Goal: Task Accomplishment & Management: Use online tool/utility

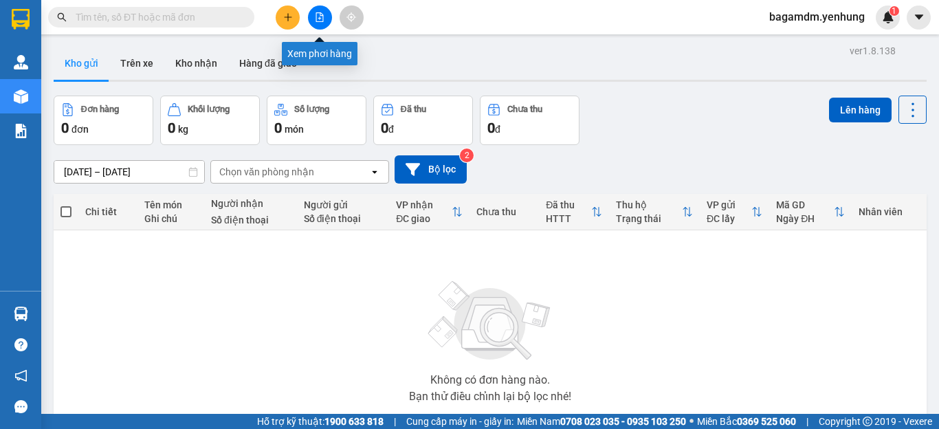
click at [316, 21] on icon "file-add" at bounding box center [320, 17] width 8 height 10
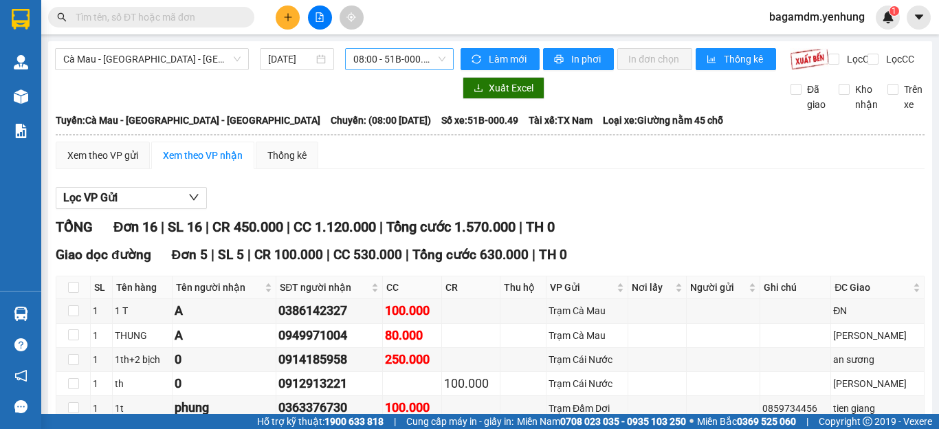
click at [364, 59] on span "08:00 - 51B-000.49" at bounding box center [399, 59] width 92 height 21
click at [265, 50] on div "[DATE]" at bounding box center [297, 59] width 74 height 22
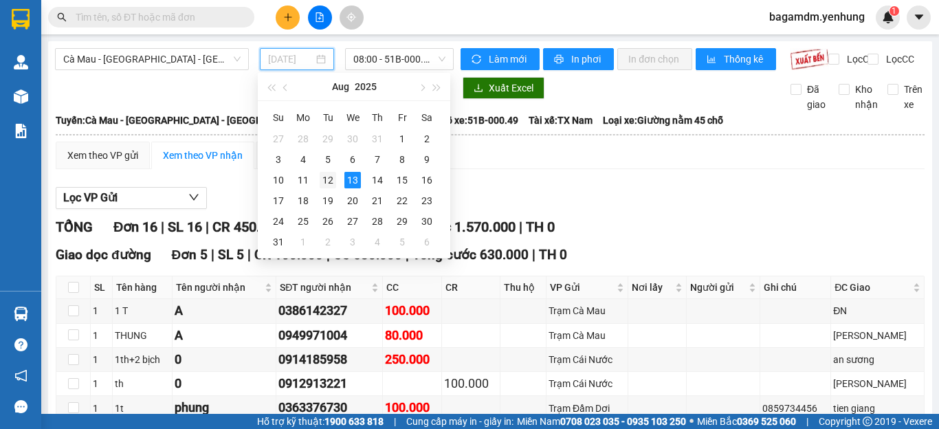
click at [329, 179] on div "12" at bounding box center [328, 180] width 16 height 16
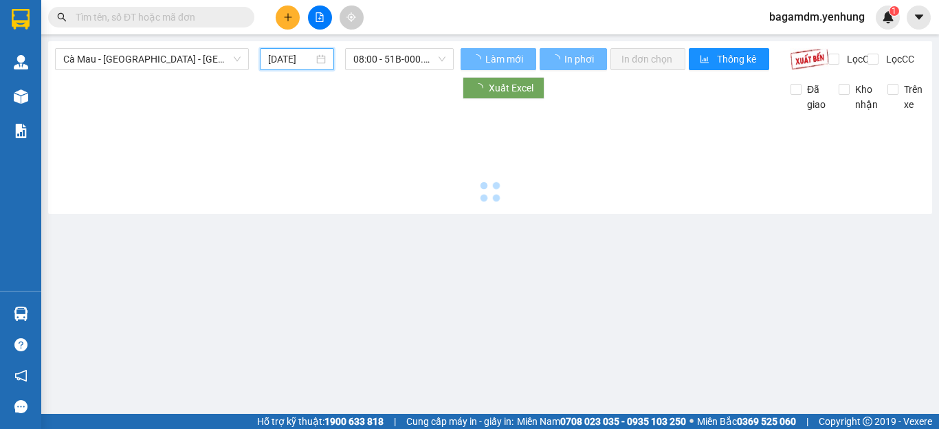
type input "[DATE]"
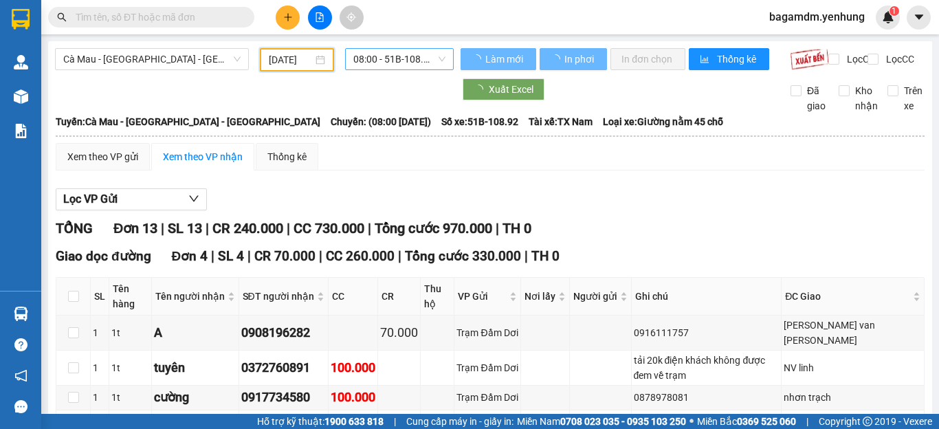
click at [399, 65] on span "08:00 - 51B-108.92" at bounding box center [399, 59] width 92 height 21
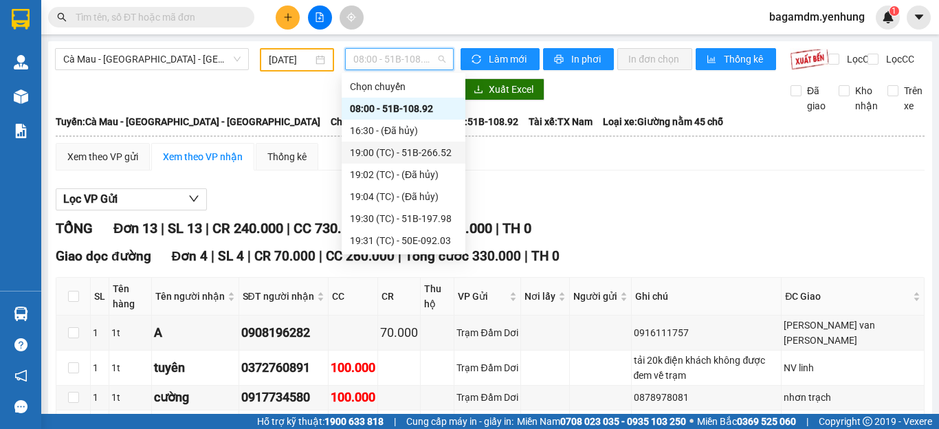
click at [372, 150] on div "19:00 (TC) - 51B-266.52" at bounding box center [403, 152] width 107 height 15
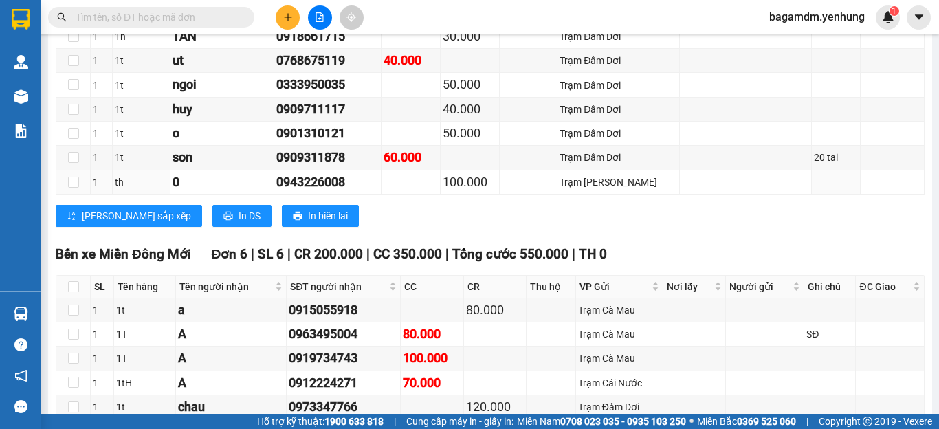
scroll to position [2611, 0]
